Goal: Use online tool/utility: Utilize a website feature to perform a specific function

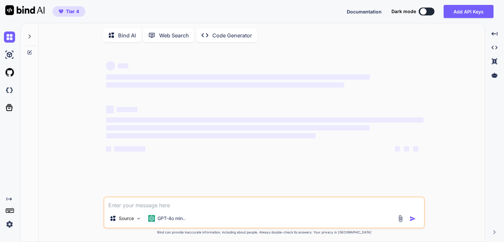
type textarea "x"
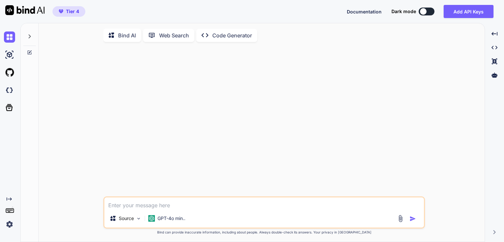
type textarea "x"
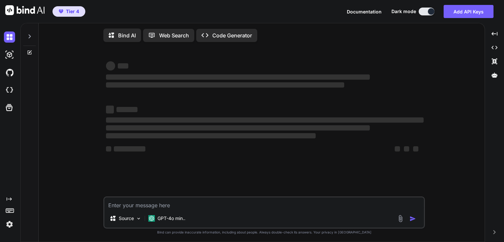
type textarea "x"
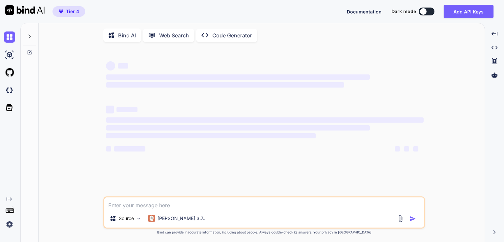
type textarea "x"
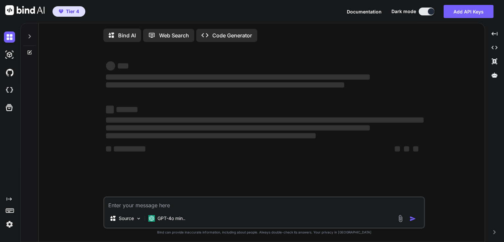
type textarea "x"
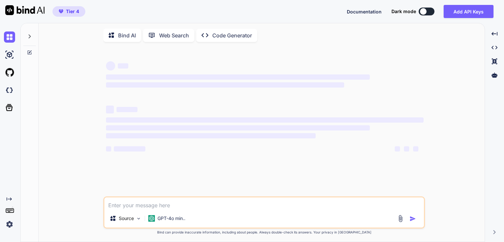
type textarea "x"
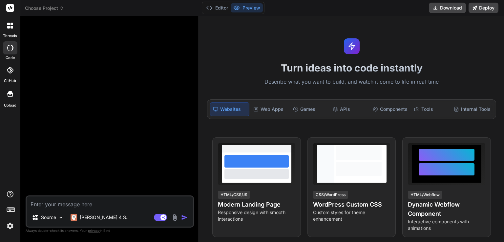
type textarea "x"
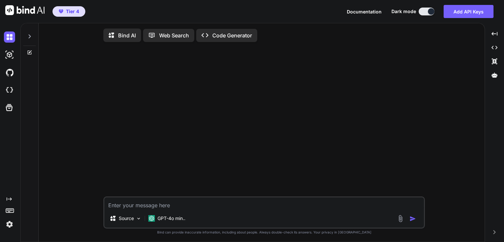
type textarea "x"
